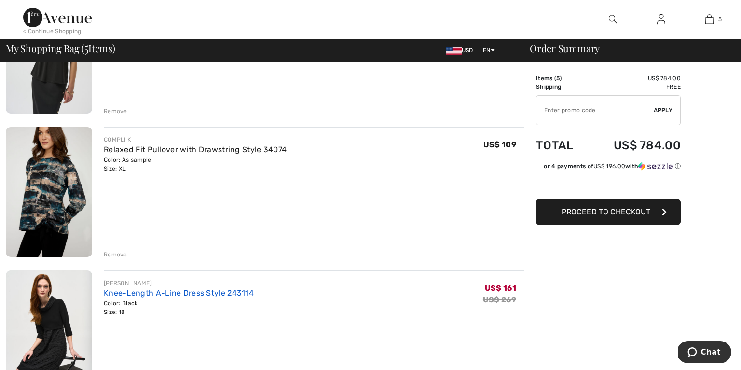
scroll to position [272, 0]
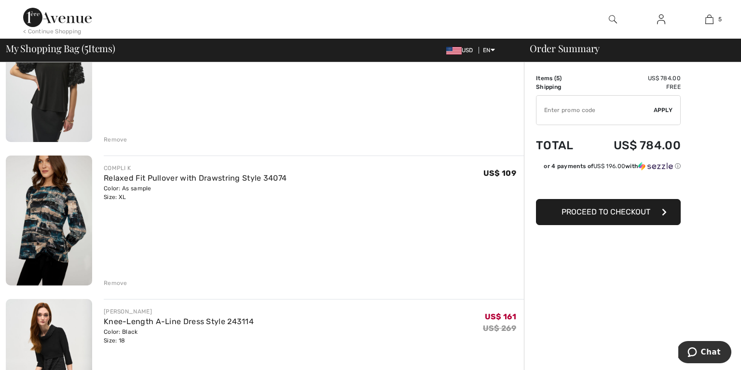
click at [44, 224] on img at bounding box center [49, 220] width 86 height 130
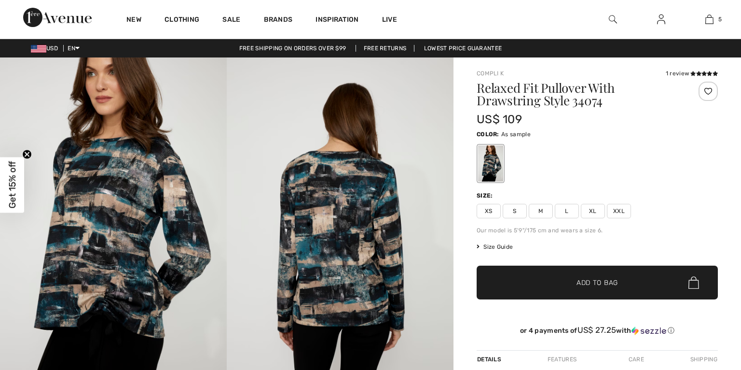
checkbox input "true"
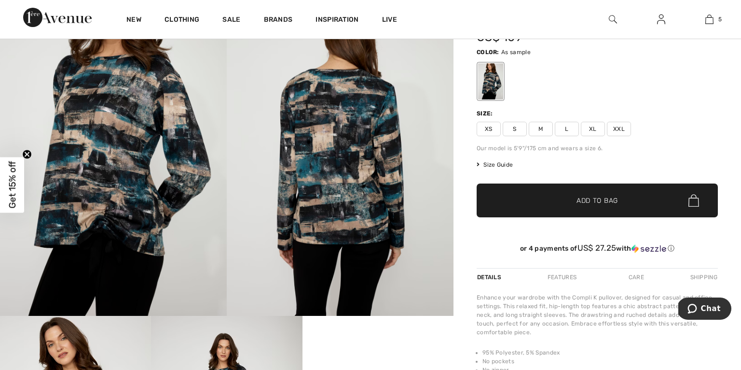
scroll to position [49, 0]
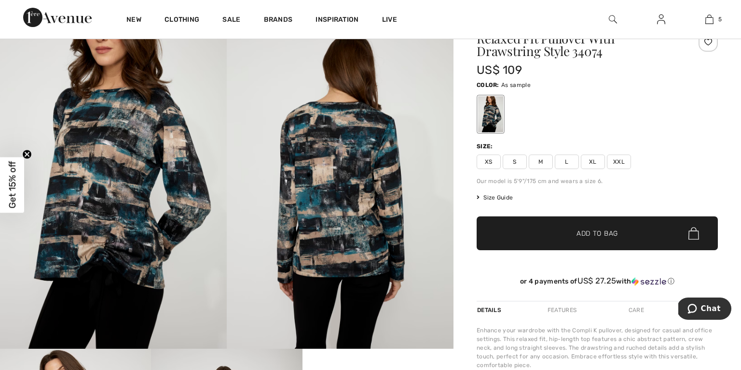
click at [496, 198] on span "Size Guide" at bounding box center [495, 197] width 36 height 9
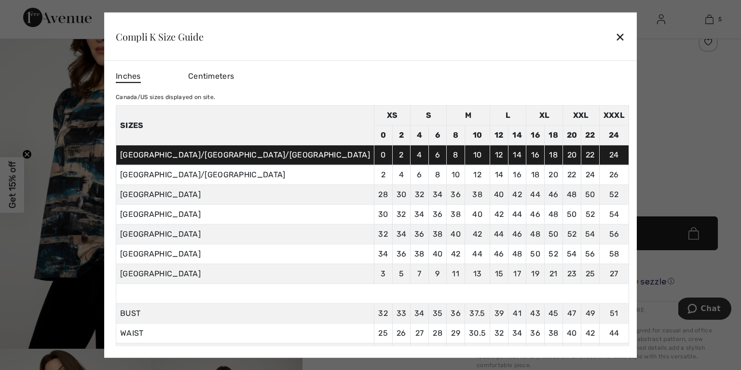
click at [615, 36] on div "✕" at bounding box center [620, 37] width 10 height 20
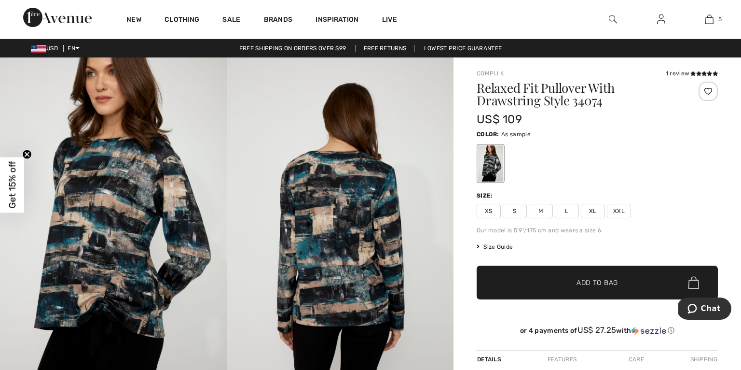
scroll to position [0, 0]
click at [648, 164] on div at bounding box center [597, 163] width 241 height 40
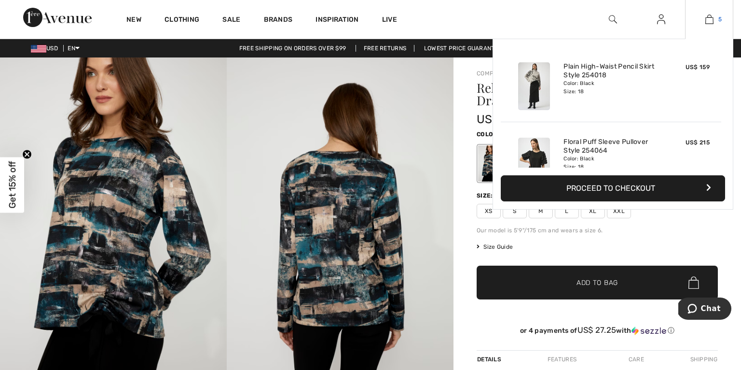
click at [708, 19] on img at bounding box center [710, 20] width 8 height 12
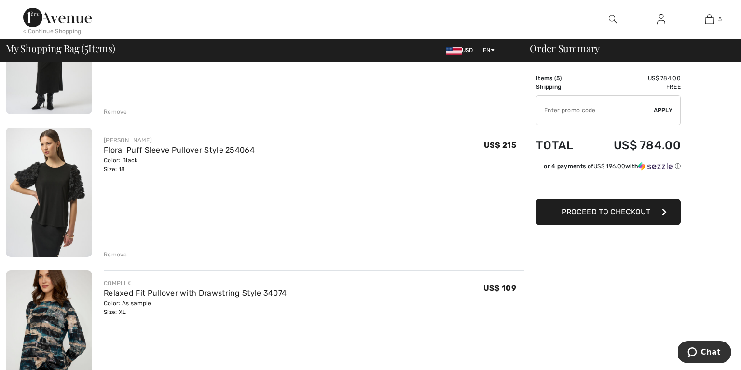
scroll to position [166, 0]
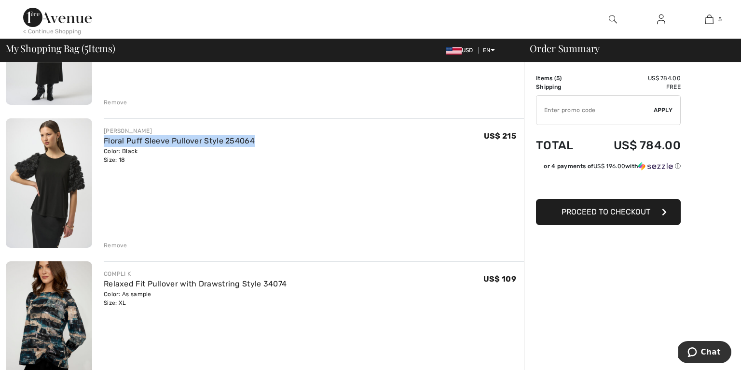
drag, startPoint x: 103, startPoint y: 138, endPoint x: 261, endPoint y: 147, distance: 157.6
click at [261, 147] on div "[PERSON_NAME] Floral Puff Sleeve Pullover Style 254064 Color: Black Size: 18 Fi…" at bounding box center [308, 183] width 432 height 131
